Goal: Navigation & Orientation: Find specific page/section

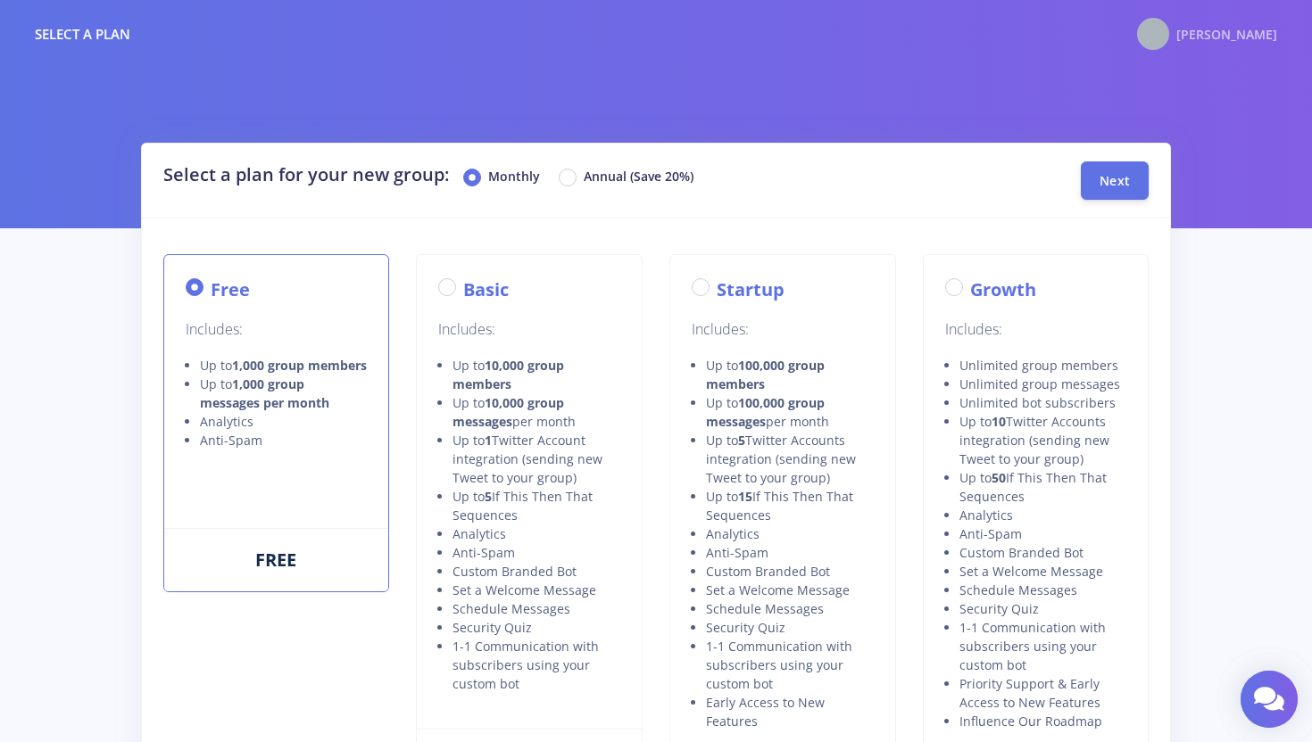
click at [1242, 34] on span "[PERSON_NAME]" at bounding box center [1226, 34] width 101 height 17
